Goal: Information Seeking & Learning: Learn about a topic

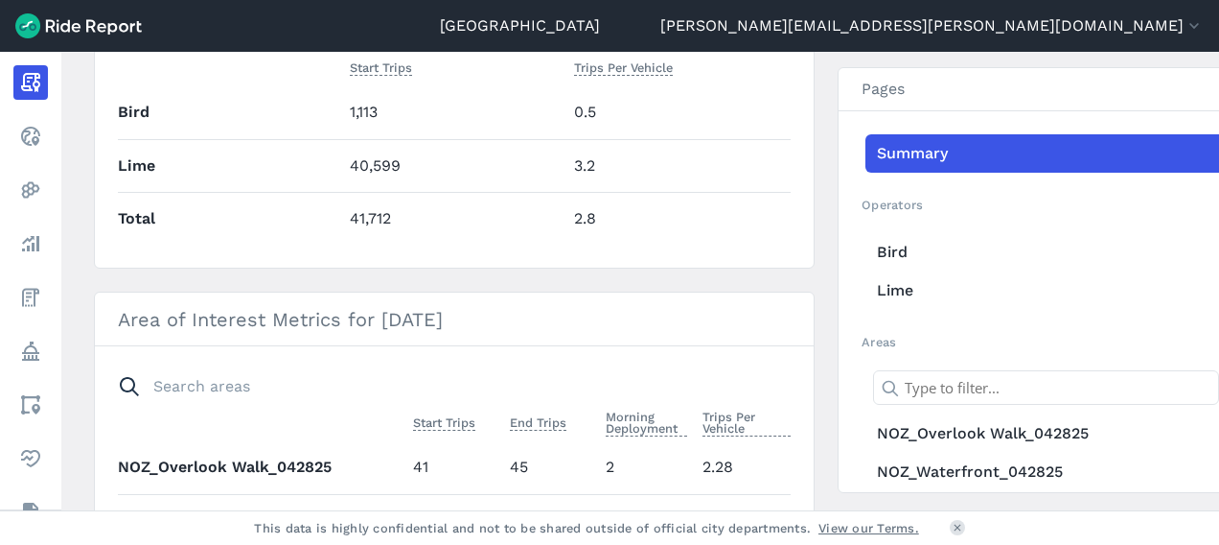
scroll to position [682, 0]
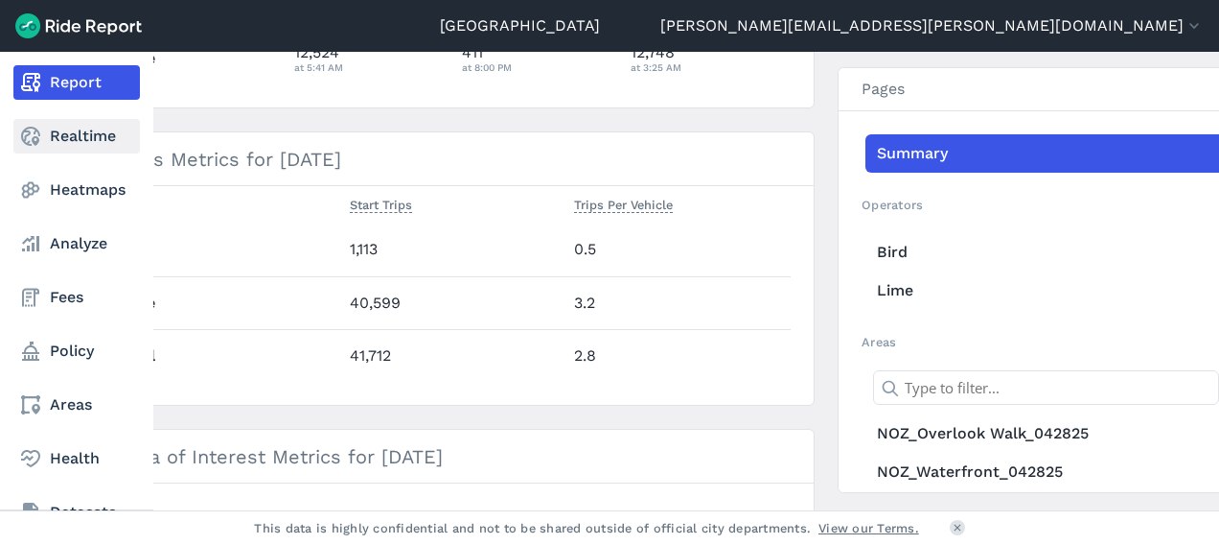
click at [84, 136] on link "Realtime" at bounding box center [76, 136] width 127 height 35
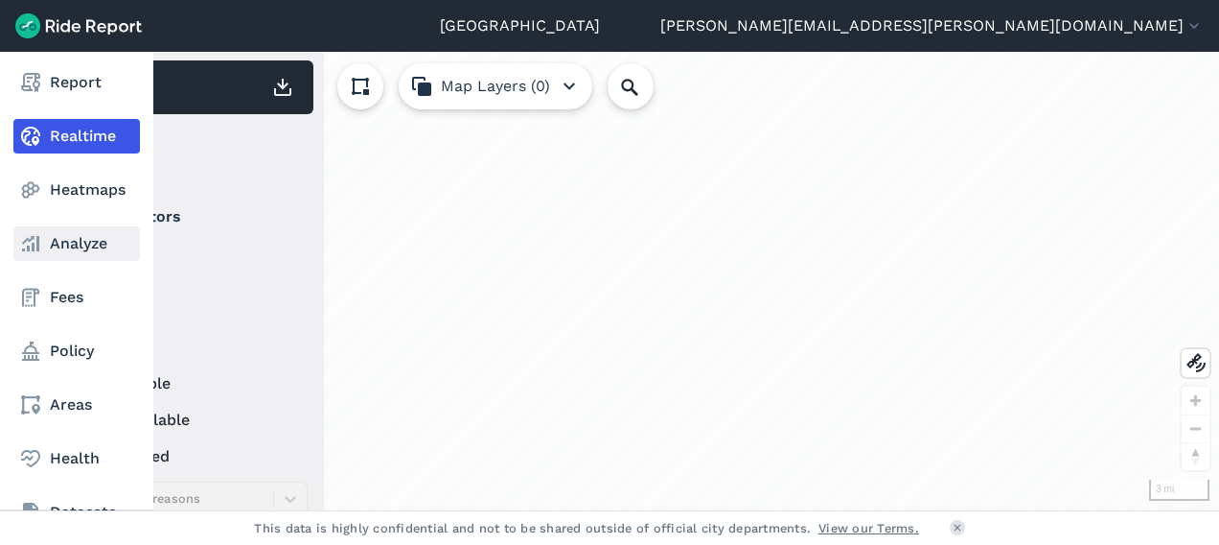
click at [77, 259] on link "Analyze" at bounding box center [76, 243] width 127 height 35
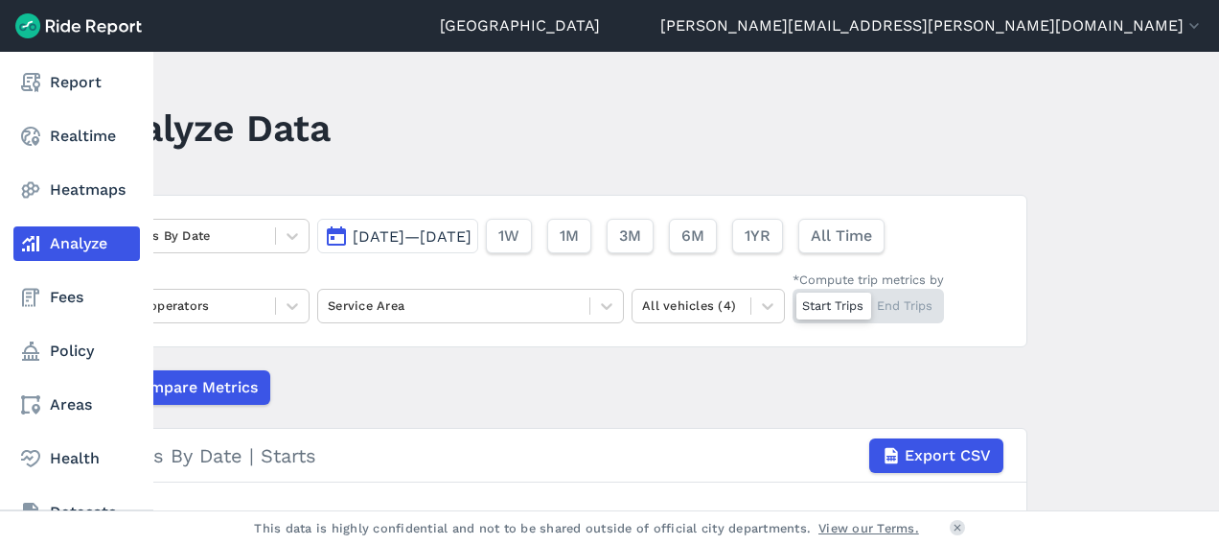
click at [78, 251] on link "Analyze" at bounding box center [76, 243] width 127 height 35
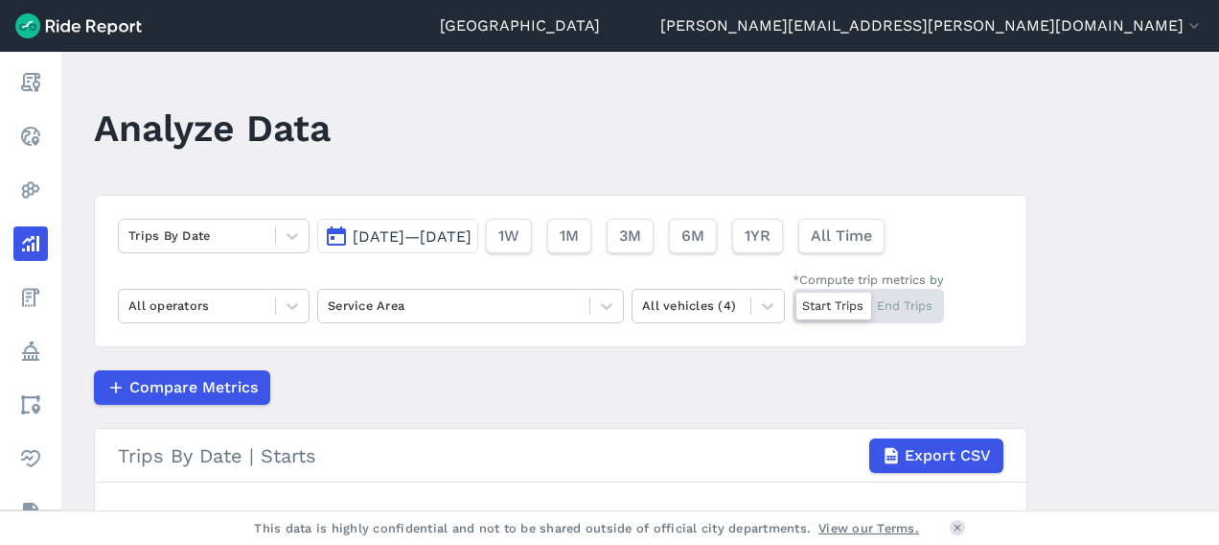
click at [394, 229] on span "[DATE]—[DATE]" at bounding box center [412, 236] width 119 height 18
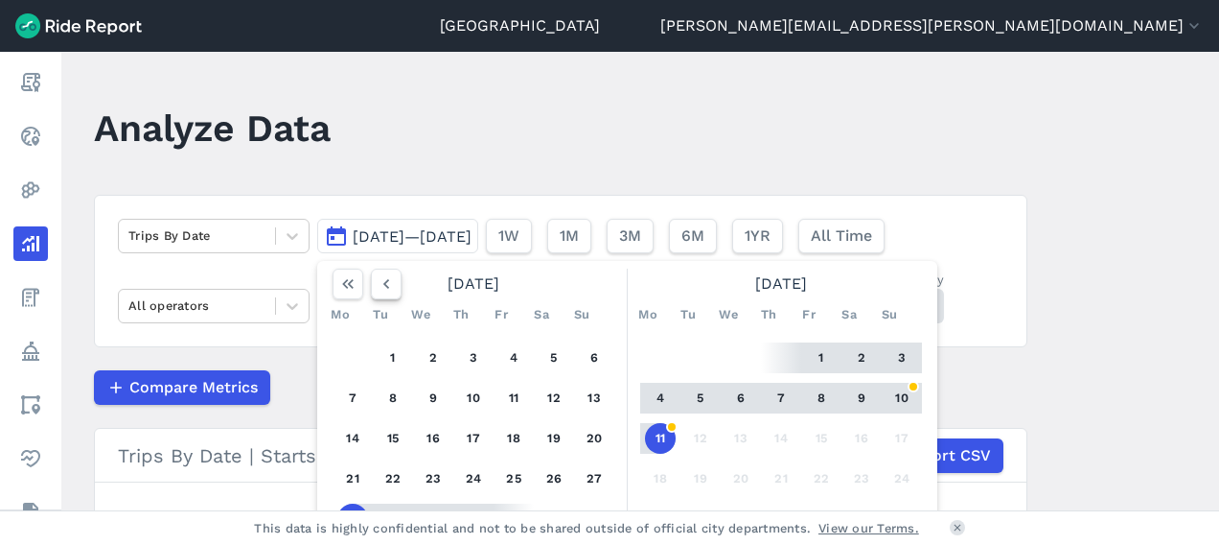
click at [378, 286] on icon "button" at bounding box center [386, 283] width 19 height 19
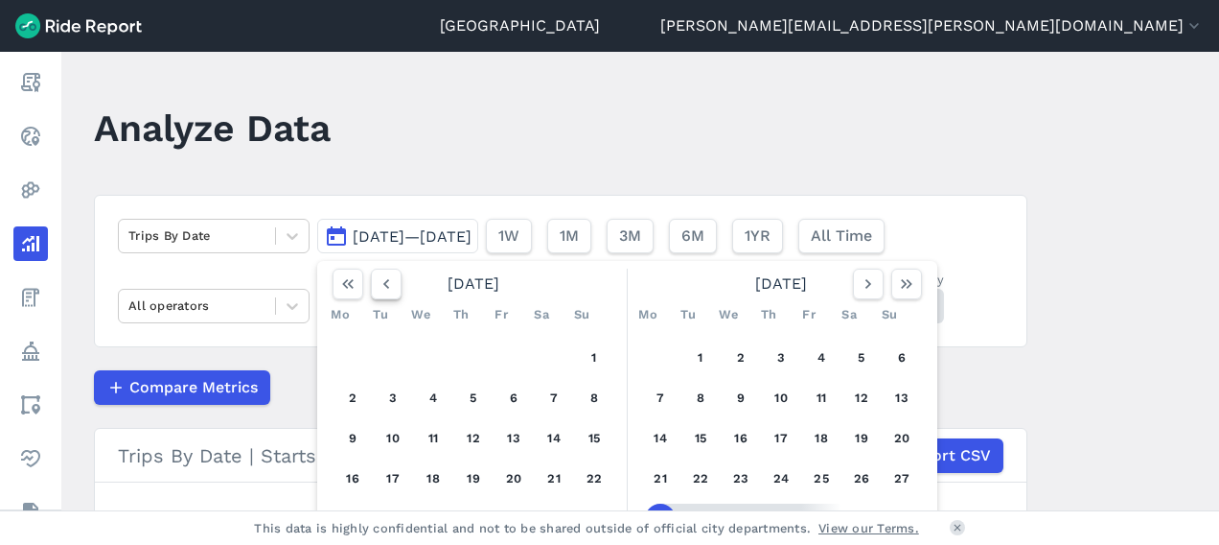
click at [378, 286] on icon "button" at bounding box center [386, 283] width 19 height 19
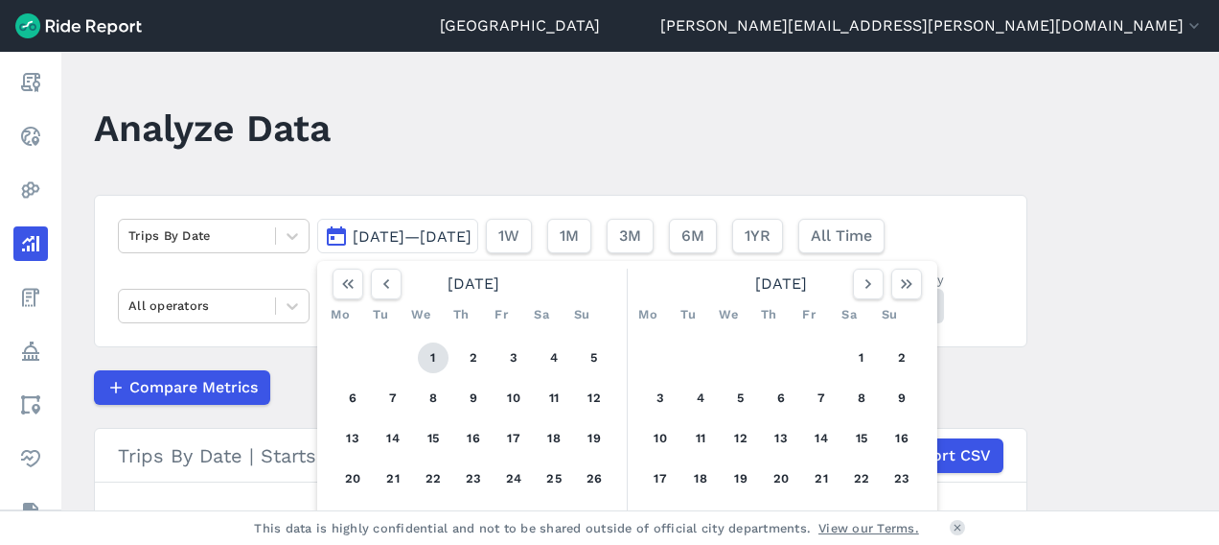
click at [431, 359] on button "1" at bounding box center [433, 357] width 31 height 31
click at [866, 284] on use "button" at bounding box center [869, 284] width 6 height 10
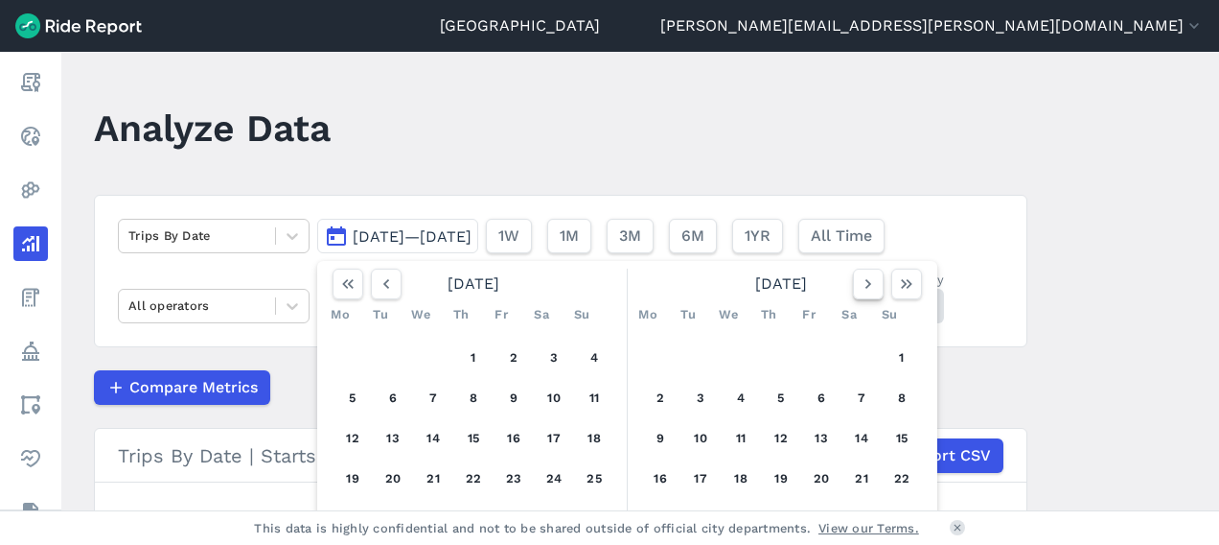
click at [866, 284] on use "button" at bounding box center [869, 284] width 6 height 10
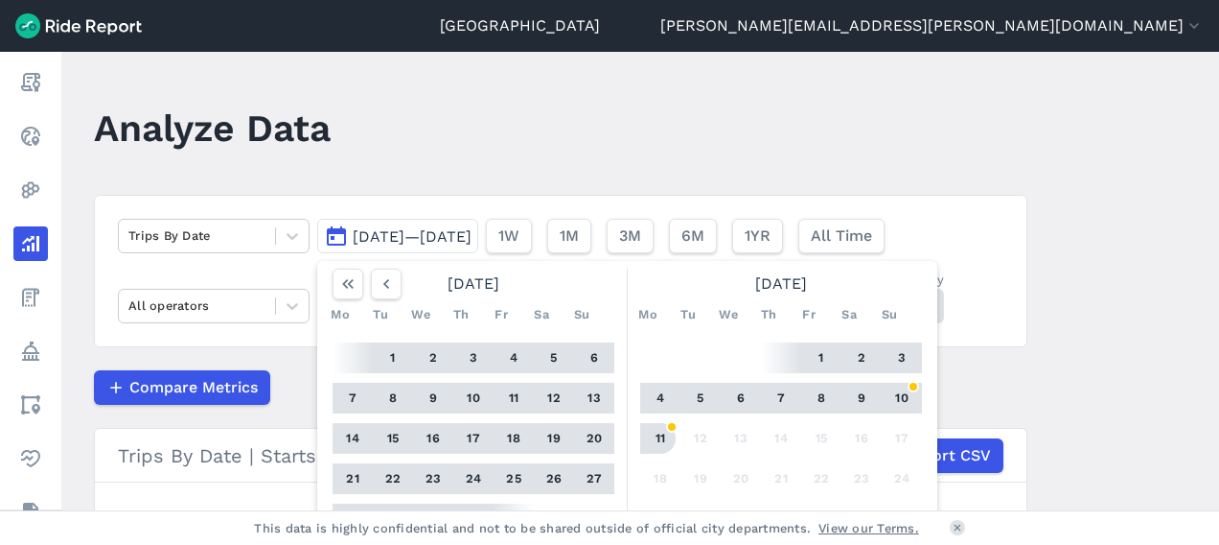
click at [660, 443] on button "11" at bounding box center [660, 438] width 31 height 31
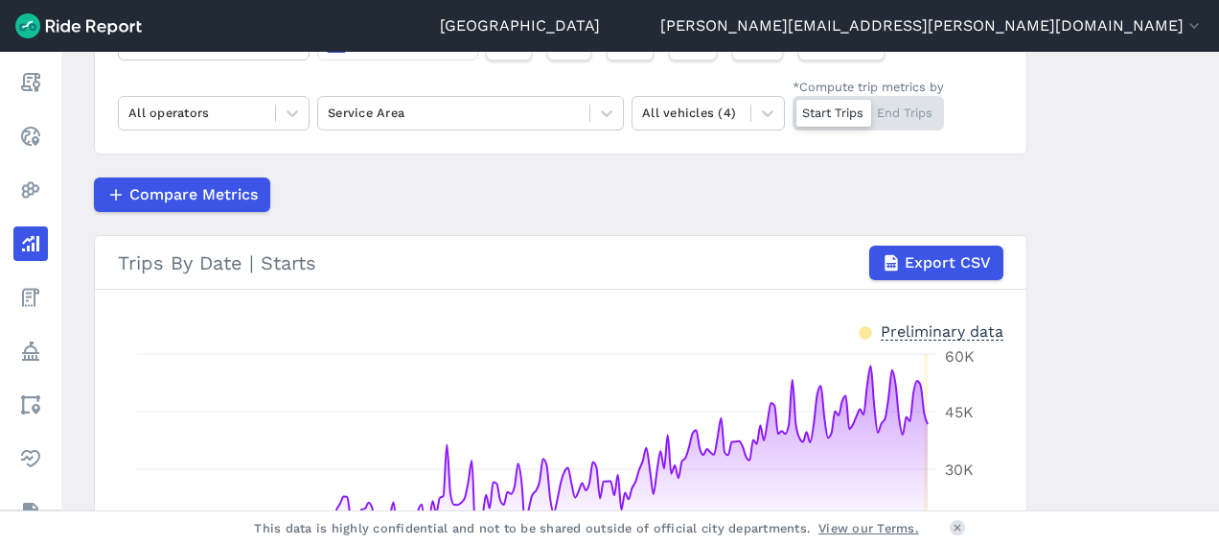
scroll to position [191, 0]
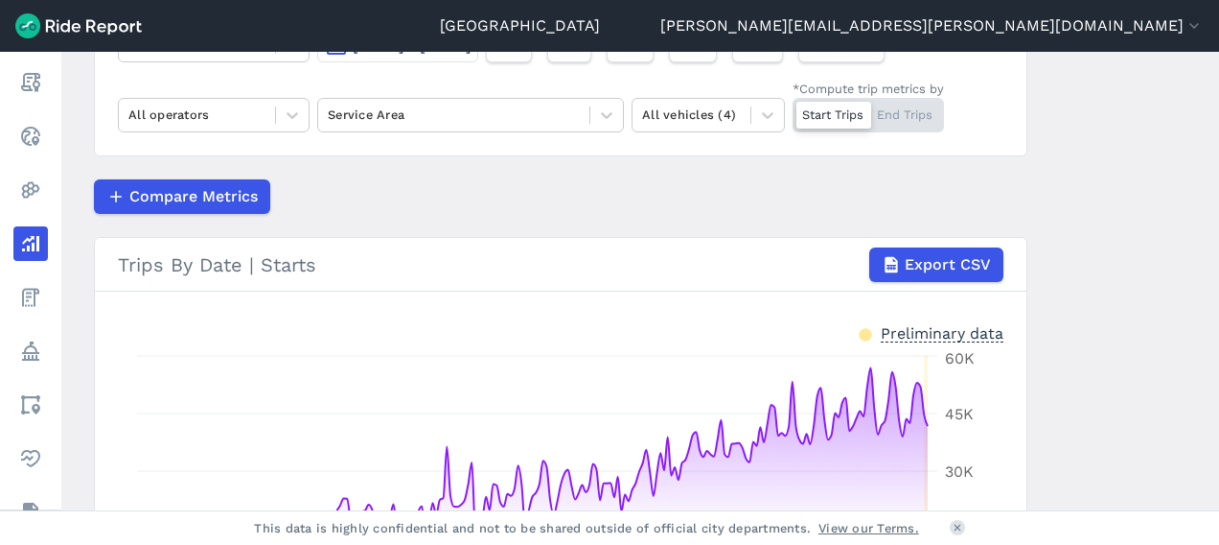
click at [1152, 136] on main "Analyze Data Trips By Date [DATE]—[DATE] 1W 1M 3M 6M 1YR All Time All operators…" at bounding box center [640, 281] width 1158 height 458
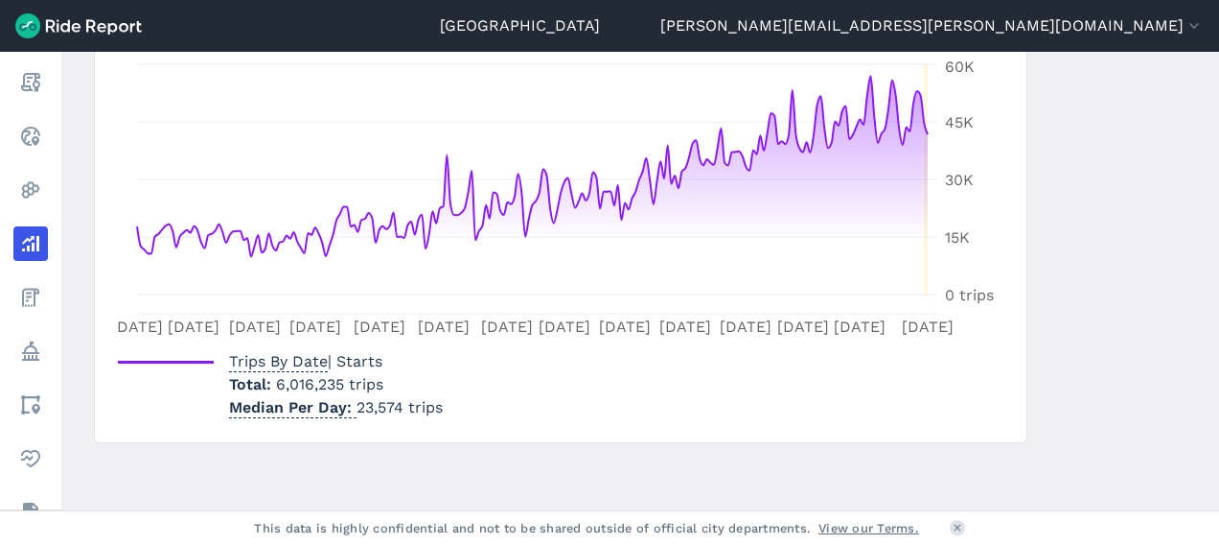
scroll to position [0, 0]
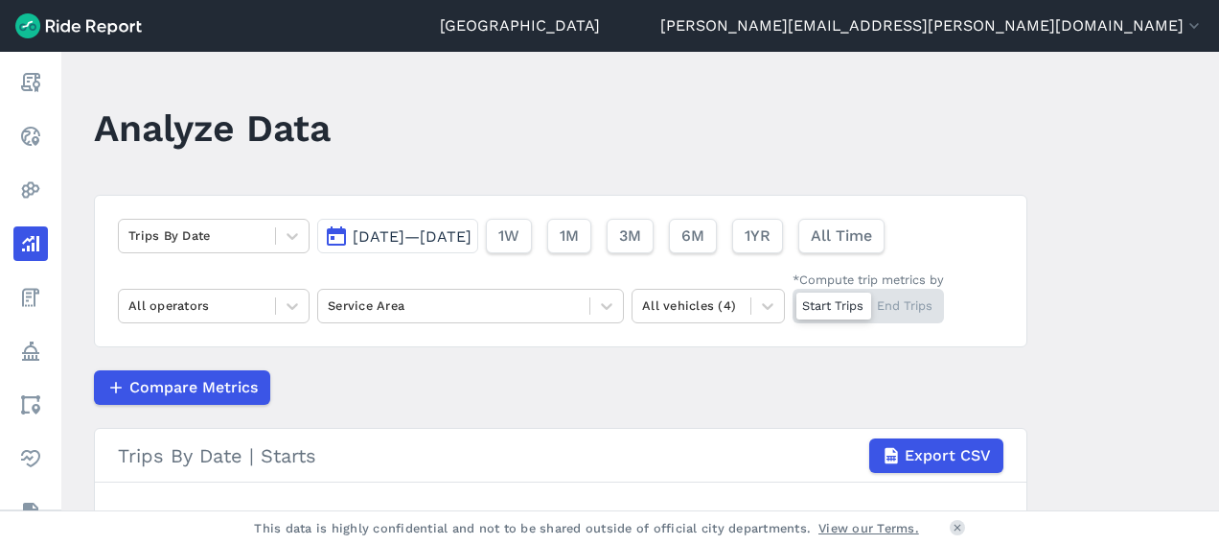
click at [1121, 151] on main "Analyze Data Trips By Date [DATE]—[DATE] 1W 1M 3M 6M 1YR All Time All operators…" at bounding box center [640, 281] width 1158 height 458
